Goal: Transaction & Acquisition: Purchase product/service

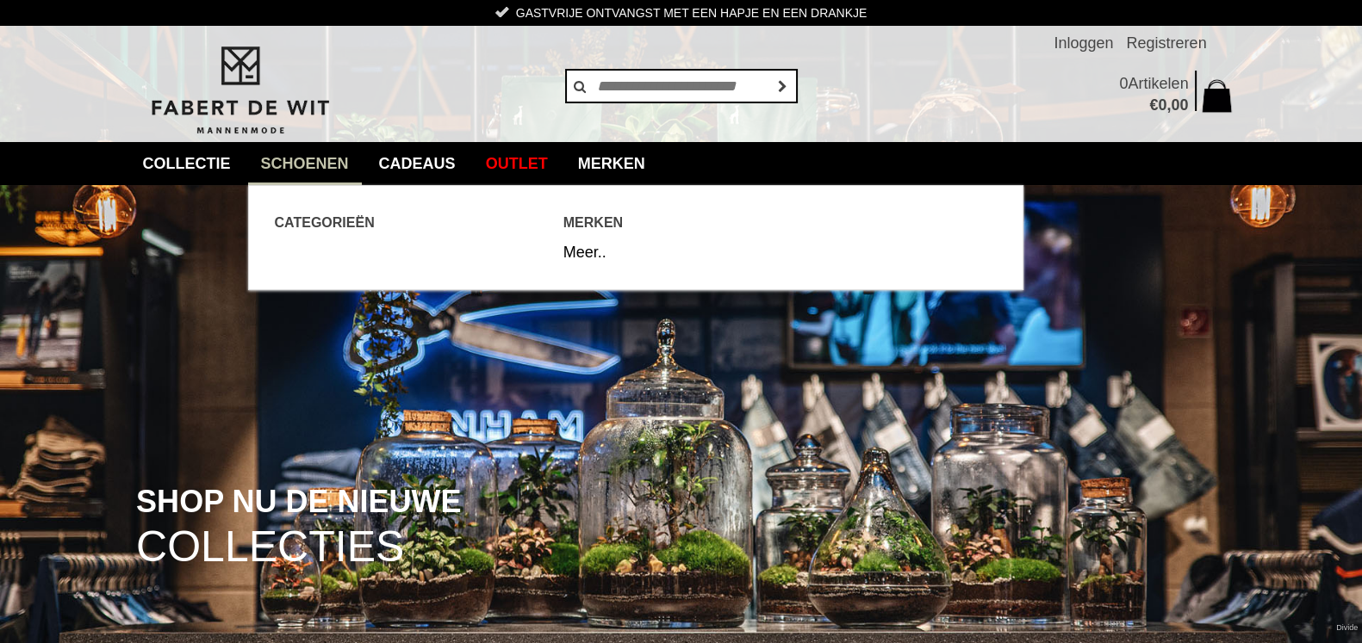
click at [323, 158] on link "Schoenen" at bounding box center [305, 163] width 114 height 43
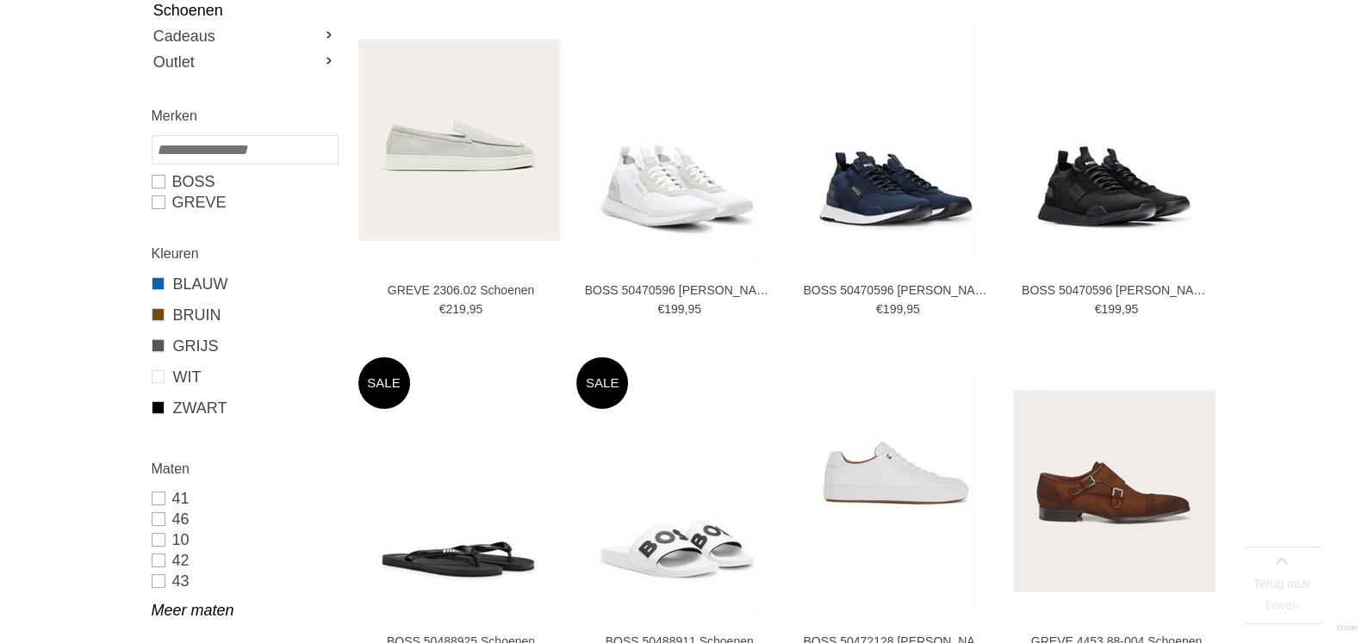
scroll to position [323, 0]
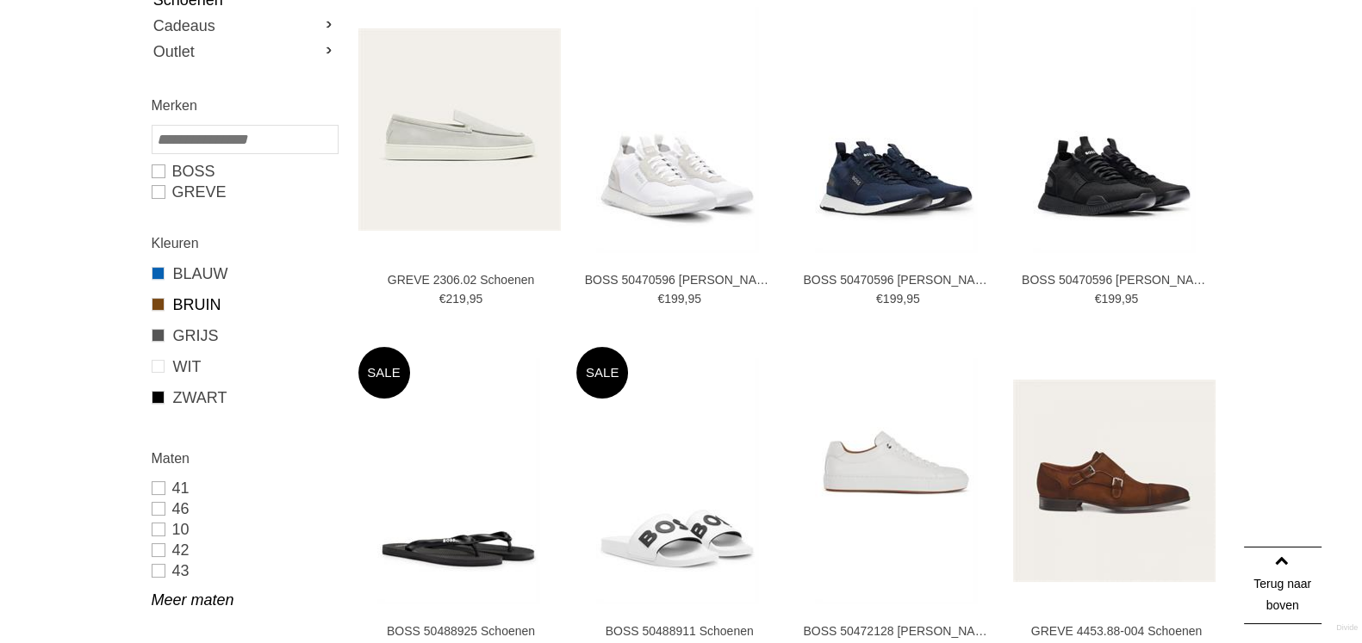
click at [211, 301] on link "BRUIN" at bounding box center [244, 305] width 185 height 22
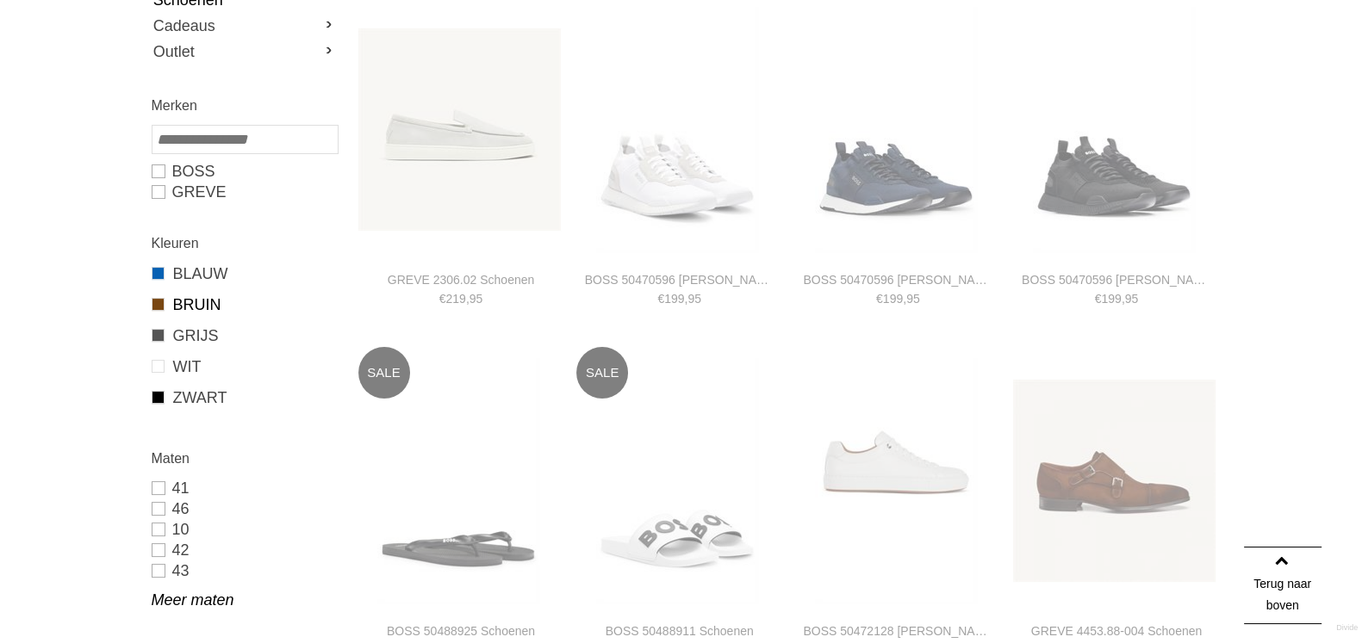
type input "***"
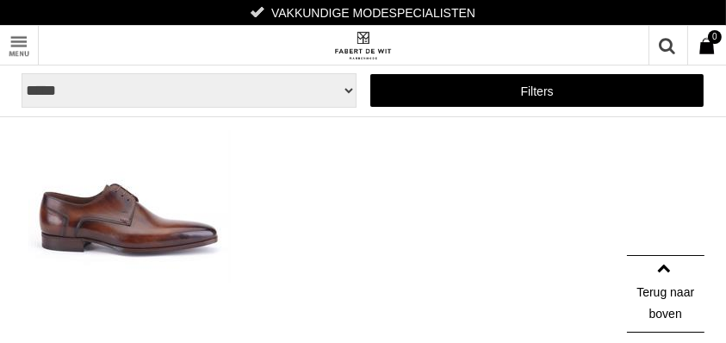
scroll to position [459, 0]
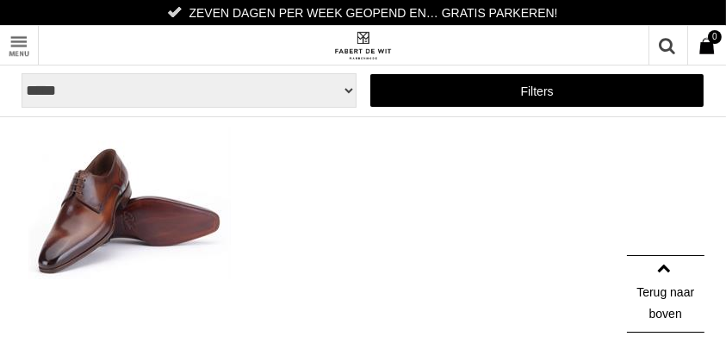
click at [139, 220] on img at bounding box center [129, 203] width 202 height 152
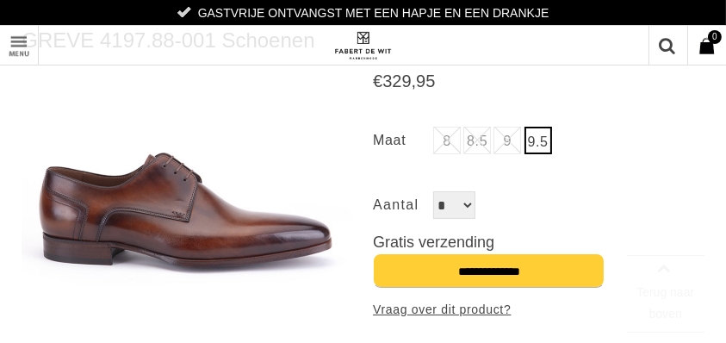
scroll to position [115, 0]
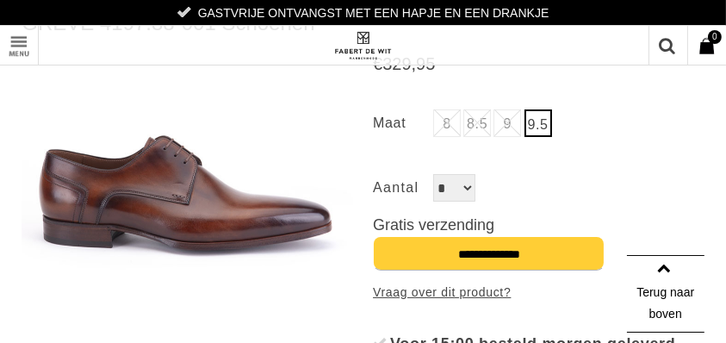
click at [215, 217] on img at bounding box center [188, 173] width 332 height 249
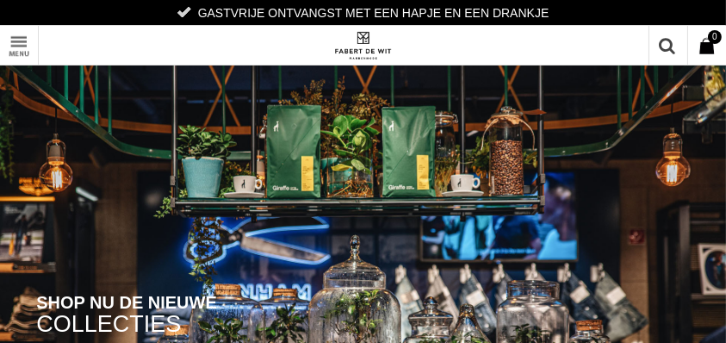
click at [14, 41] on link "Toon menu" at bounding box center [19, 45] width 39 height 39
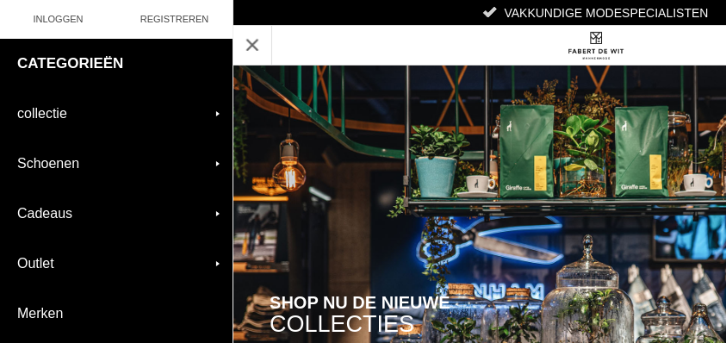
click at [52, 105] on link "collectie" at bounding box center [116, 113] width 233 height 49
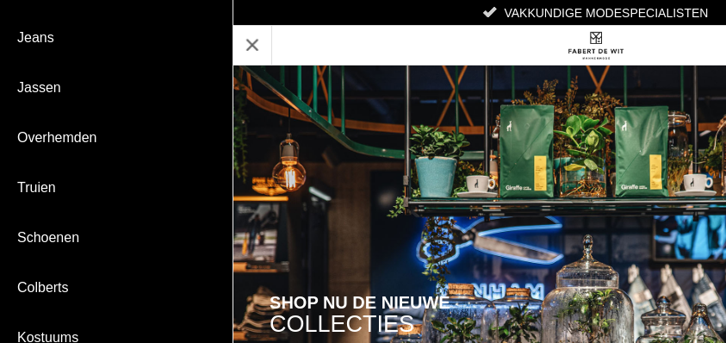
scroll to position [115, 0]
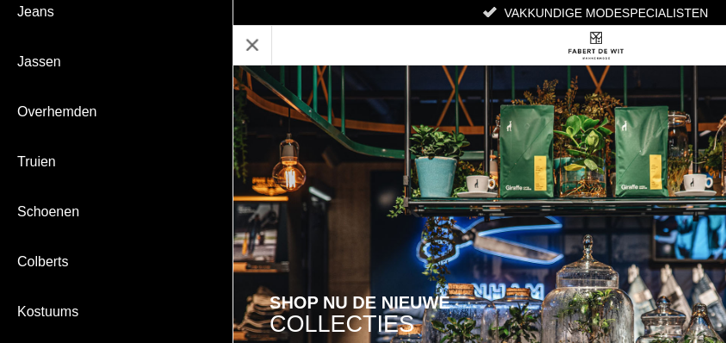
click at [56, 157] on link "Truien" at bounding box center [116, 161] width 233 height 49
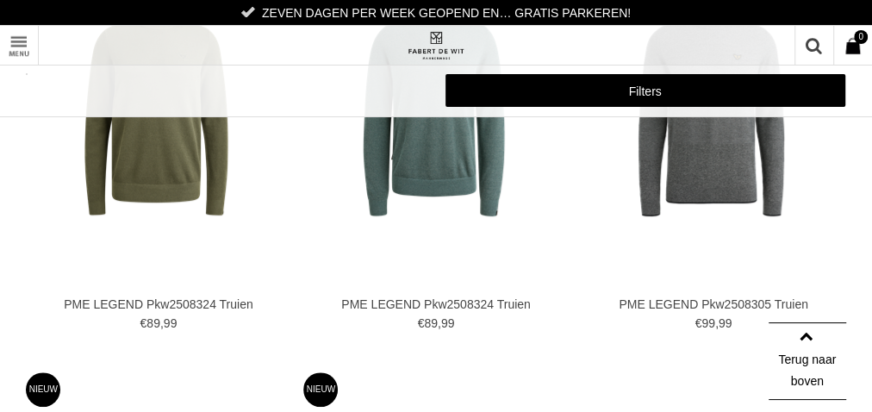
scroll to position [276, 0]
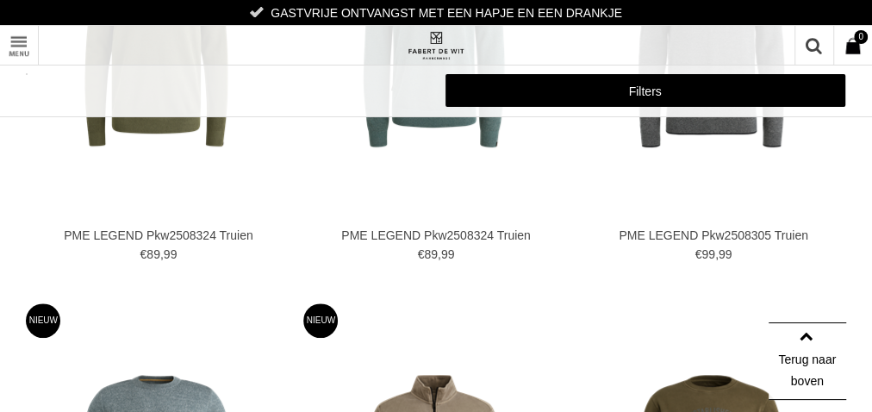
click at [0, 0] on link "Colberts" at bounding box center [0, 0] width 0 height 0
type input "***"
